Goal: Ask a question

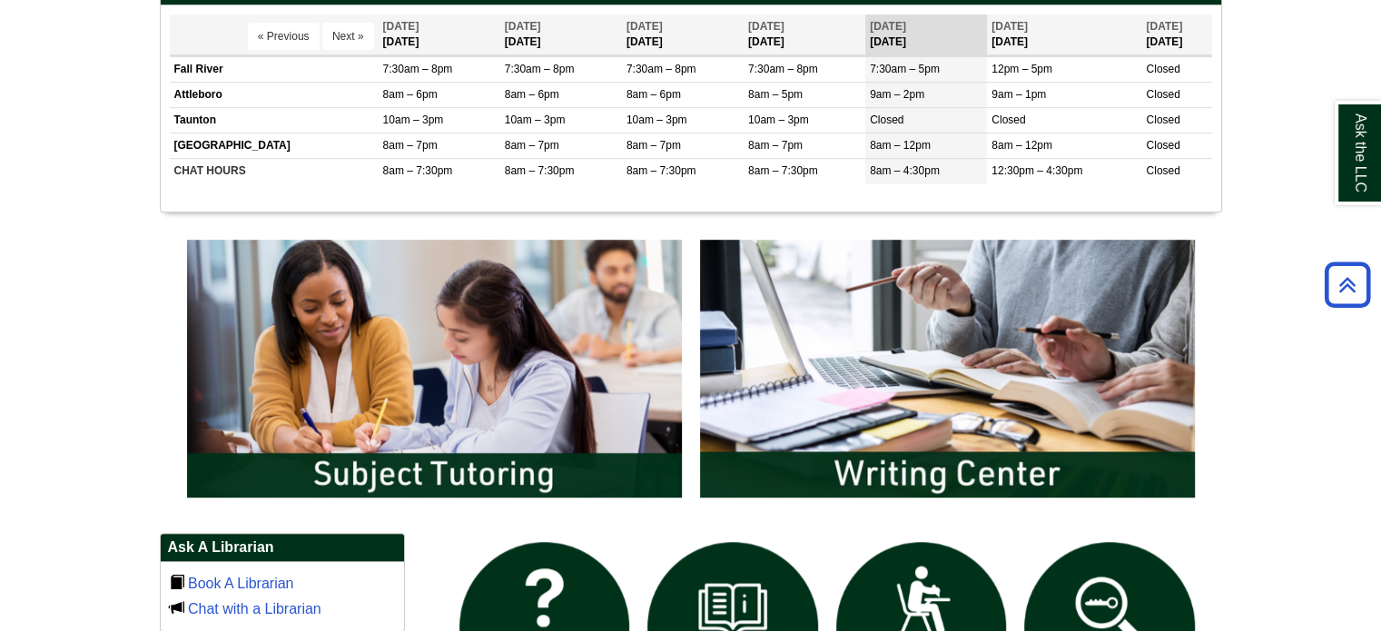
scroll to position [908, 0]
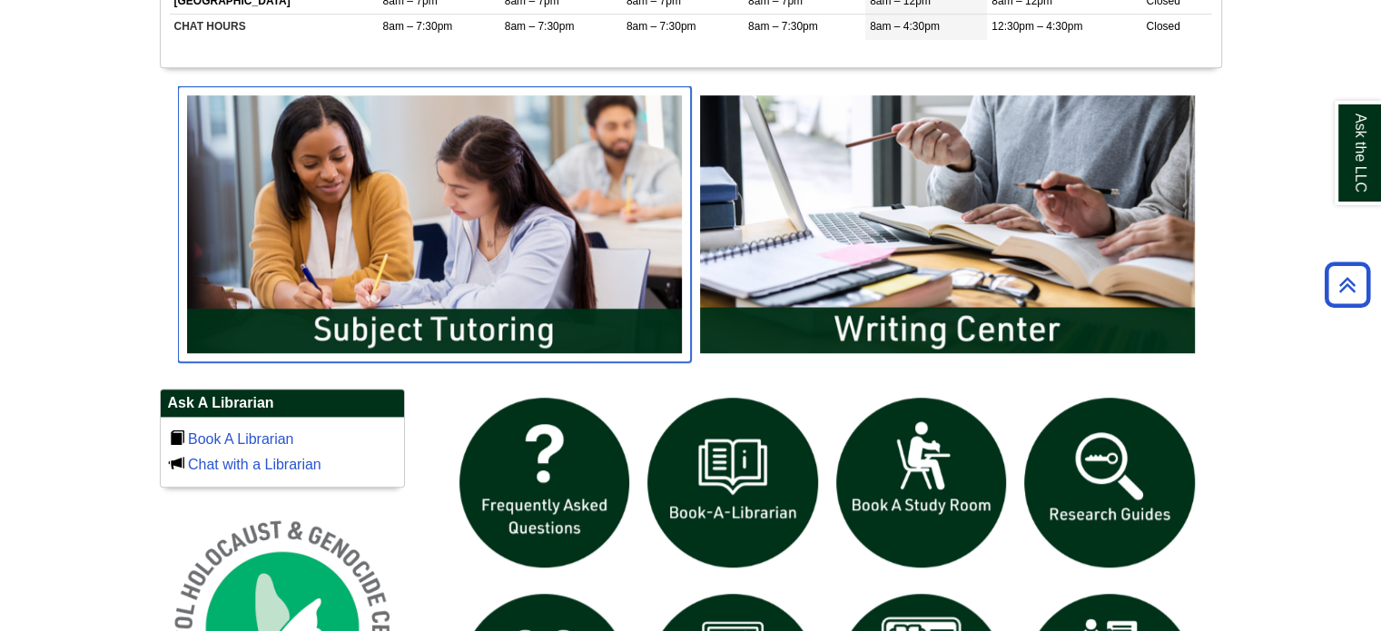
click at [541, 193] on img "slideshow" at bounding box center [434, 224] width 513 height 276
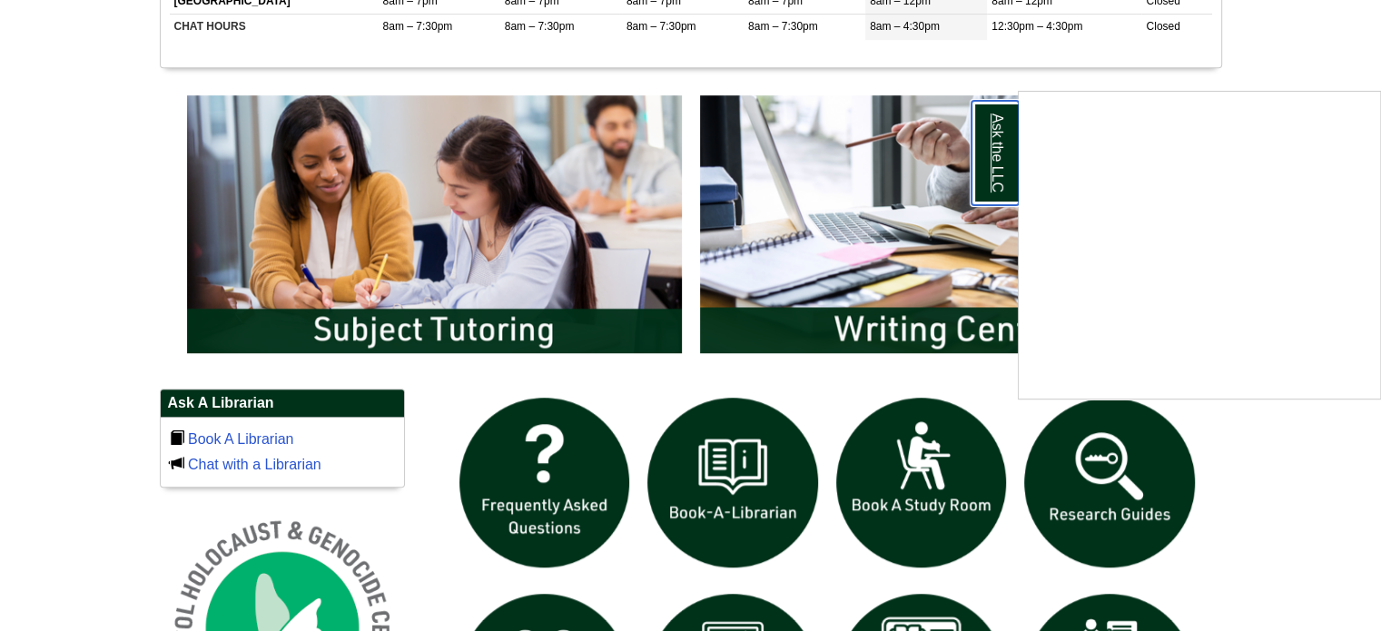
click at [988, 156] on link "Ask the LLC" at bounding box center [994, 153] width 47 height 104
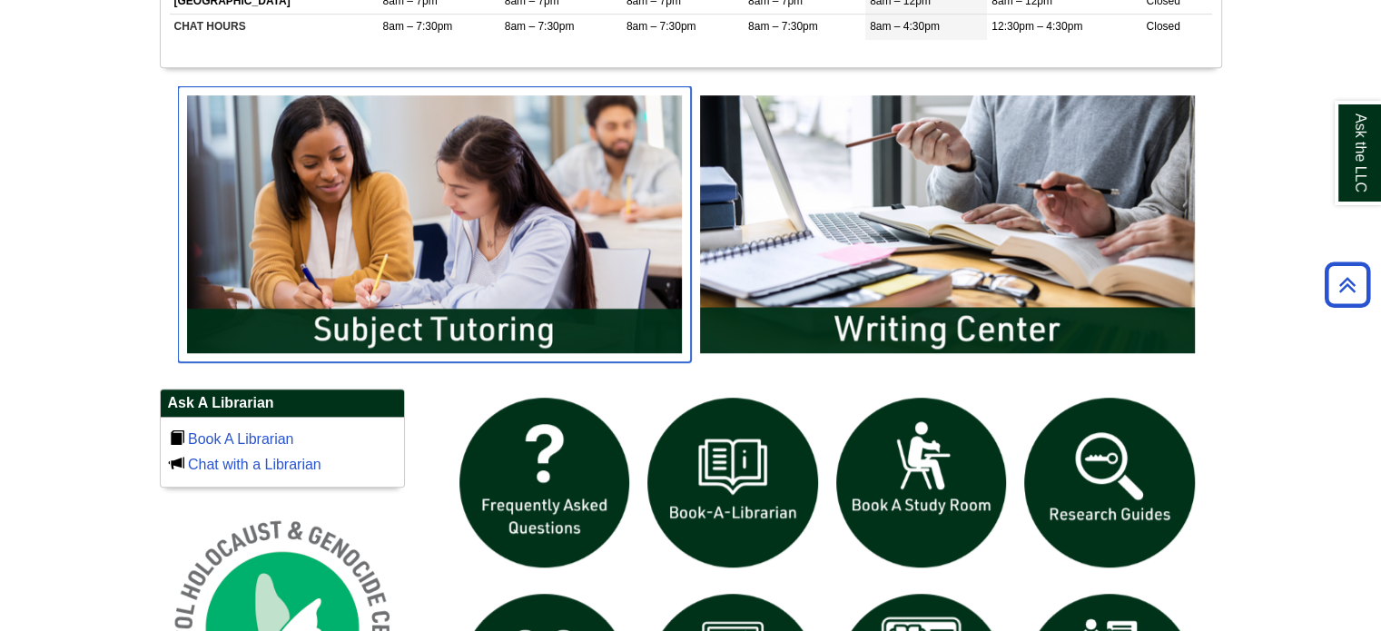
click at [504, 166] on img "slideshow" at bounding box center [434, 224] width 513 height 276
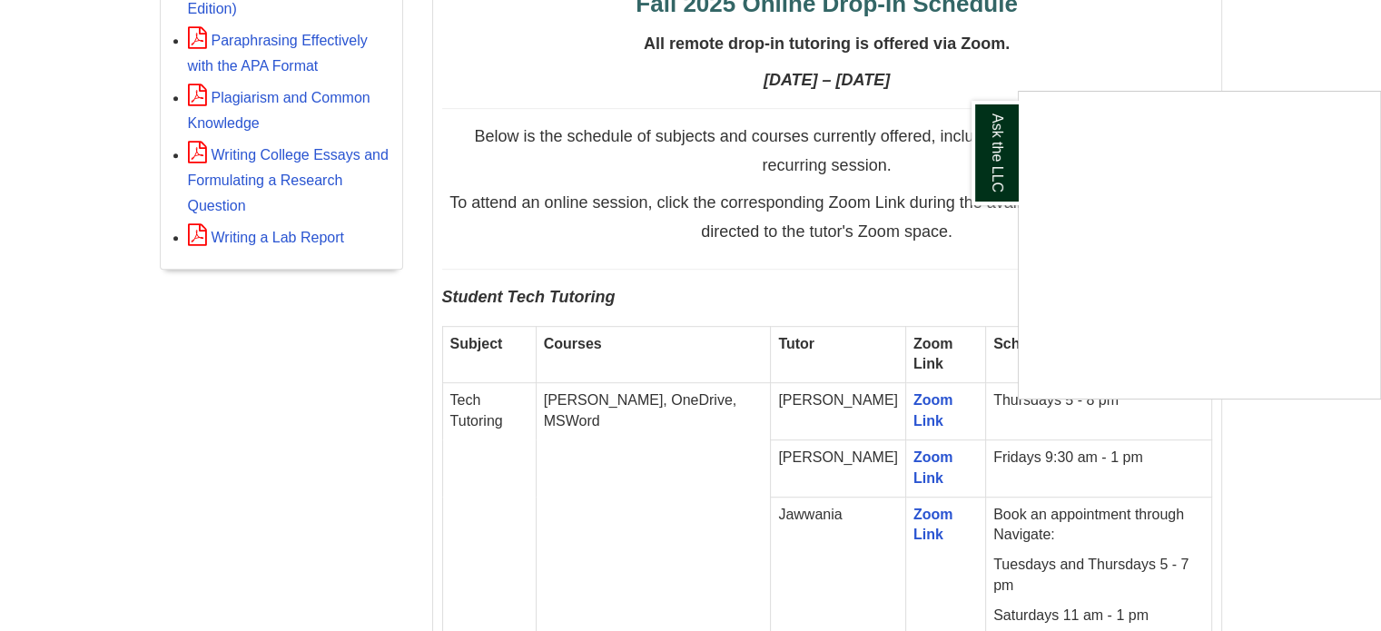
scroll to position [1624, 0]
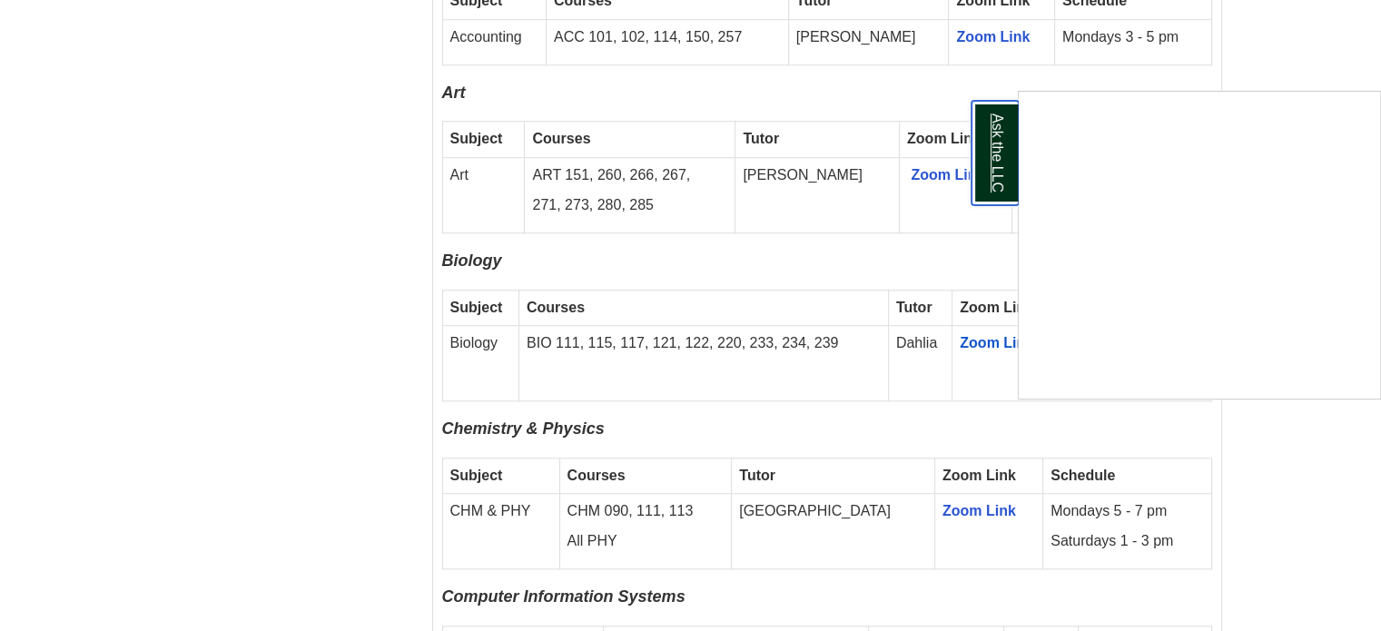
click at [990, 154] on link "Ask the LLC" at bounding box center [994, 153] width 47 height 104
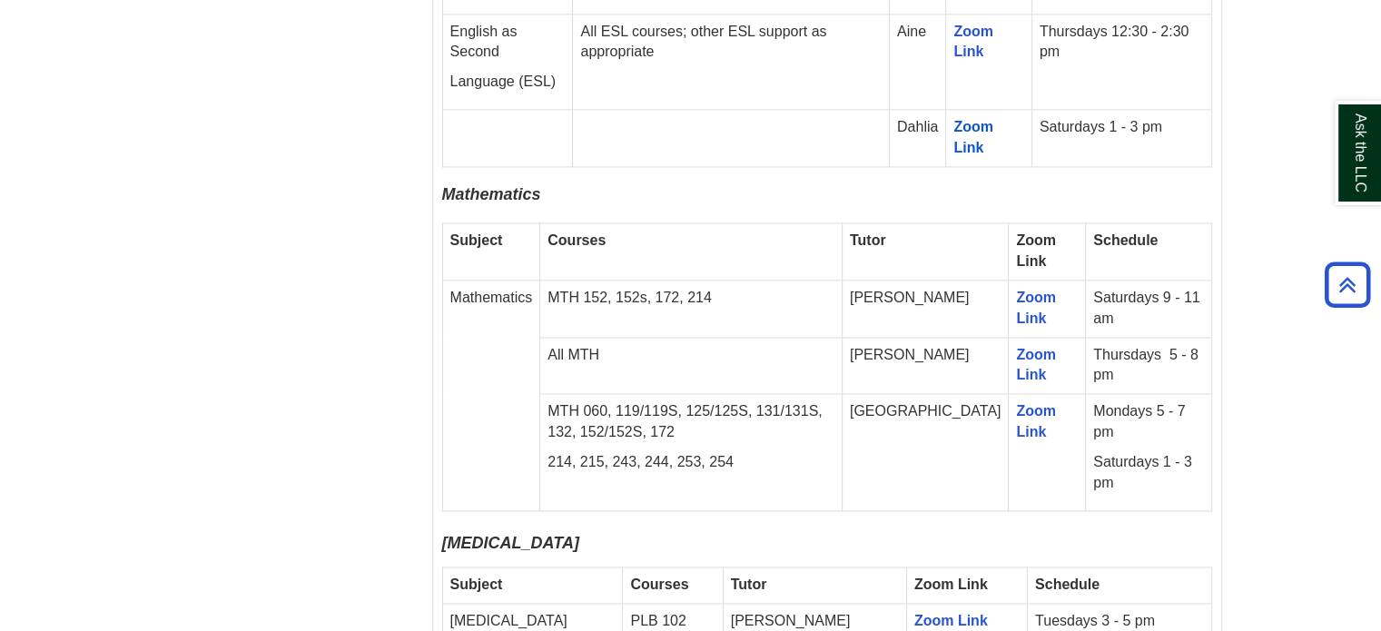
scroll to position [2629, 0]
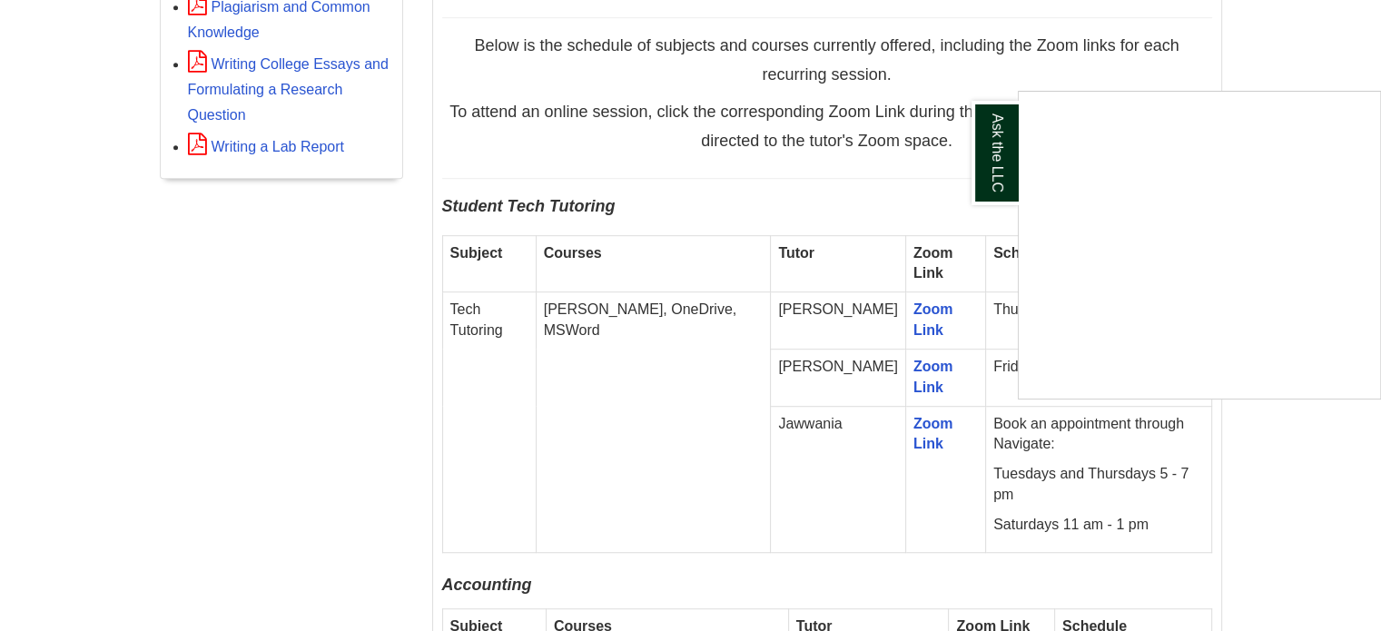
scroll to position [1624, 0]
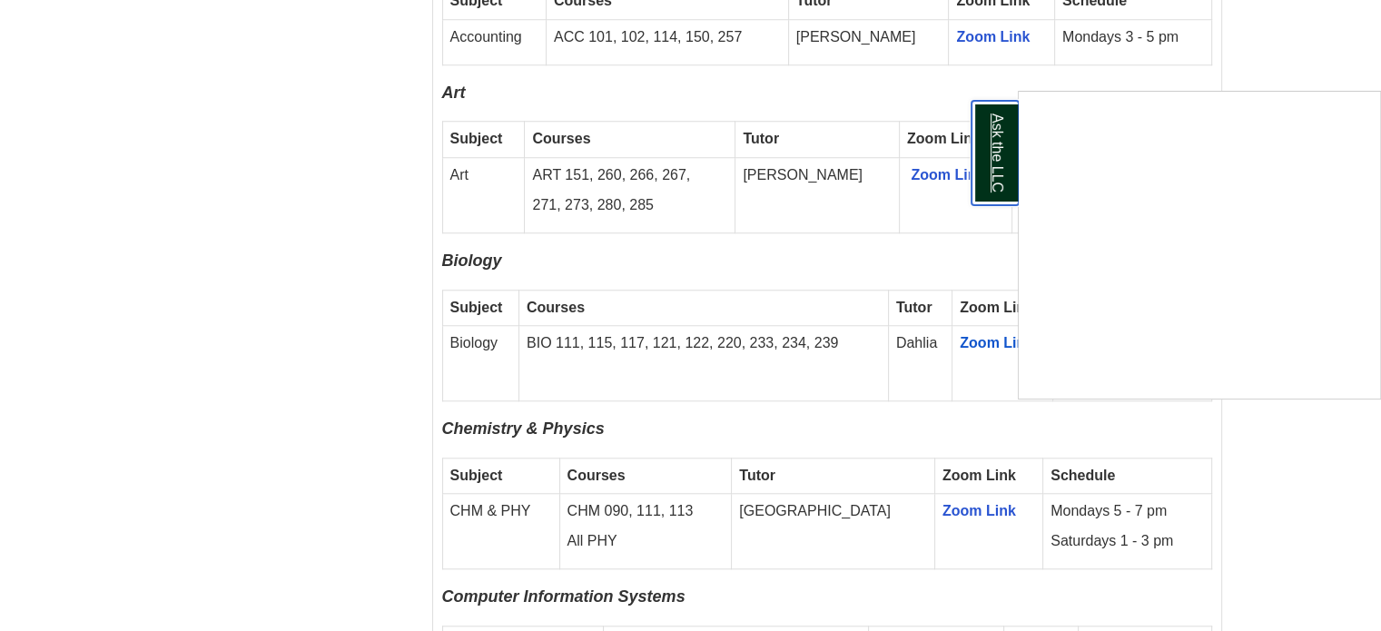
click at [994, 166] on link "Ask the LLC" at bounding box center [994, 153] width 47 height 104
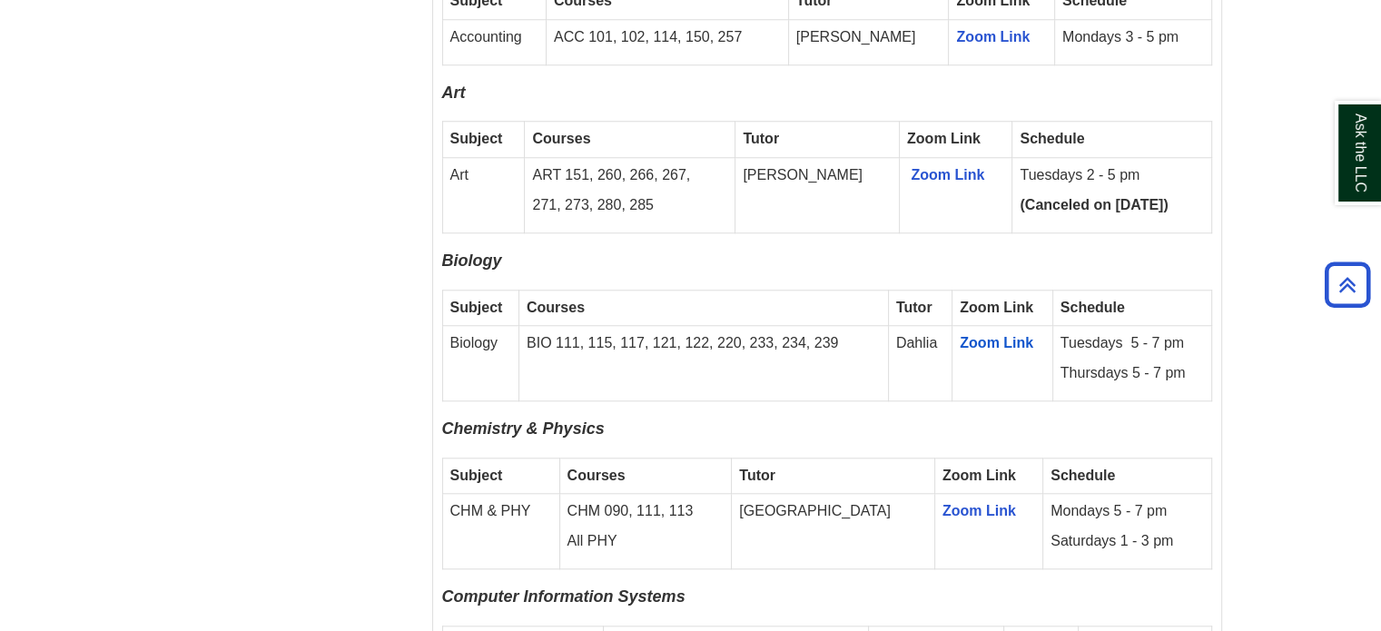
scroll to position [2356, 0]
